Goal: Task Accomplishment & Management: Manage account settings

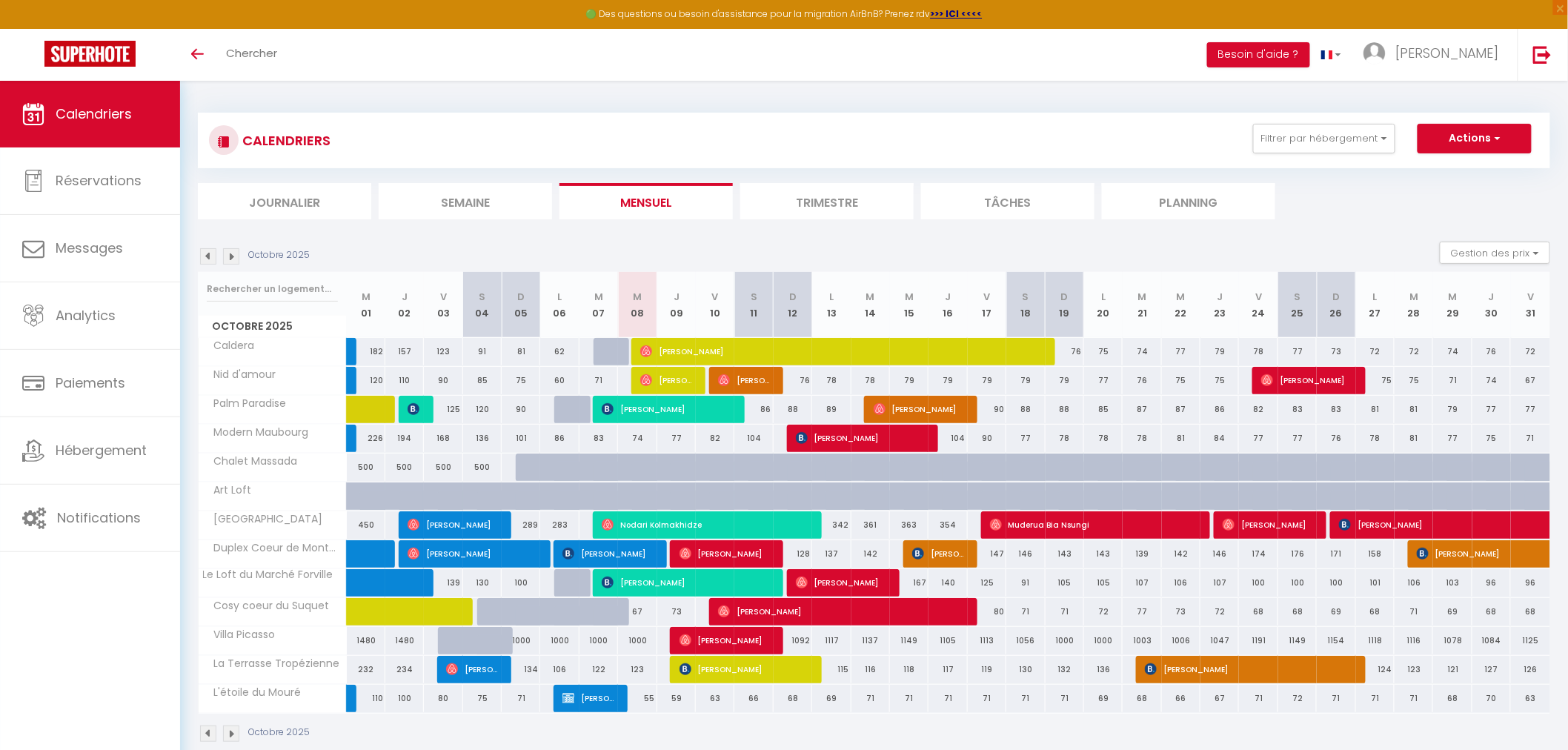
click at [677, 261] on div "Octobre 2025 Gestion des prix Nb Nuits minimum Règles Disponibilité" at bounding box center [874, 256] width 1352 height 30
